Goal: Transaction & Acquisition: Purchase product/service

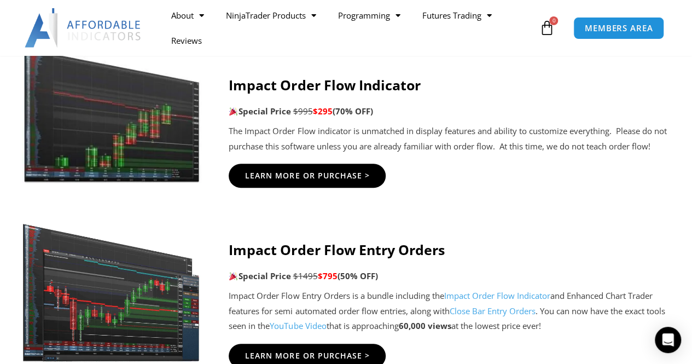
scroll to position [2553, 0]
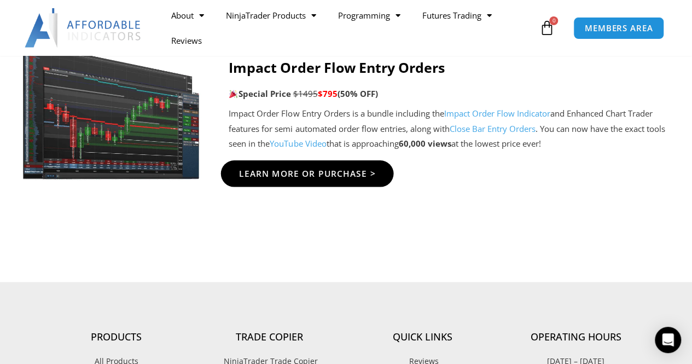
click at [294, 172] on span "Learn More Or Purchase >" at bounding box center [307, 173] width 137 height 8
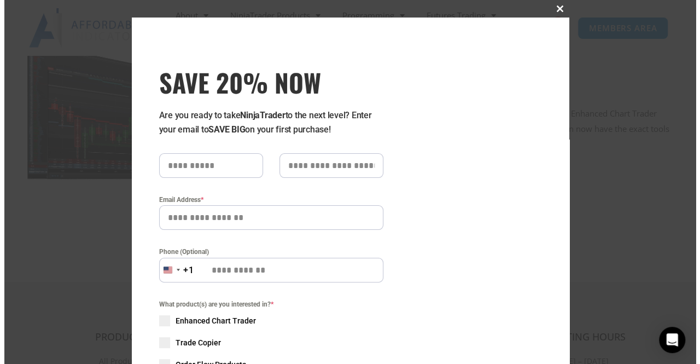
scroll to position [2556, 0]
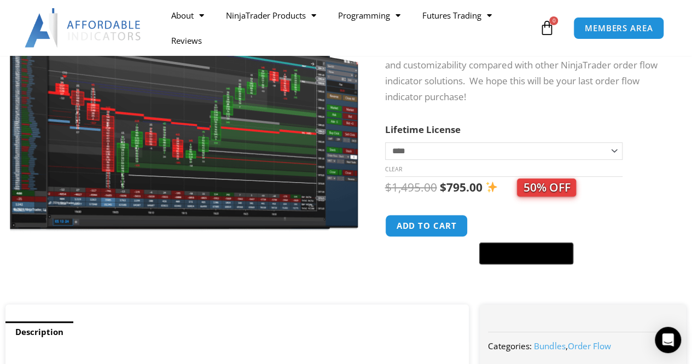
click at [232, 154] on img at bounding box center [183, 85] width 351 height 297
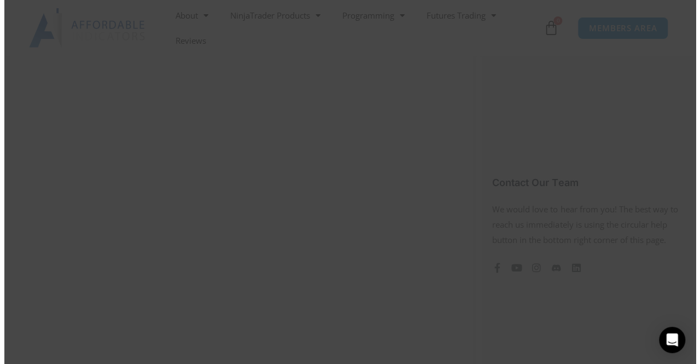
scroll to position [730, 0]
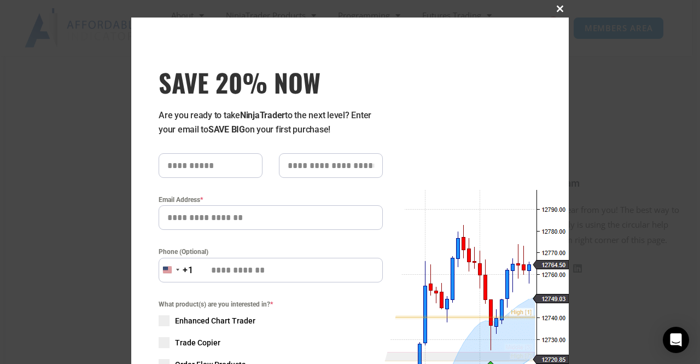
click at [556, 13] on button "Close this module" at bounding box center [561, 9] width 18 height 18
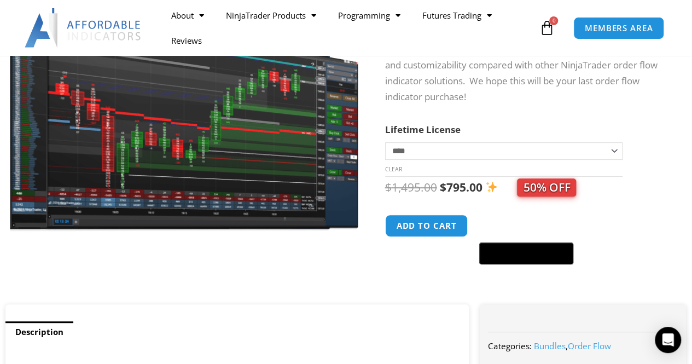
scroll to position [0, 0]
